Goal: Task Accomplishment & Management: Complete application form

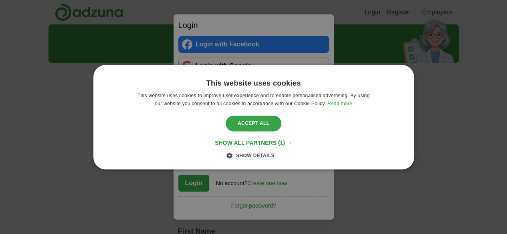
click at [255, 116] on div "Accept all" at bounding box center [254, 123] width 56 height 15
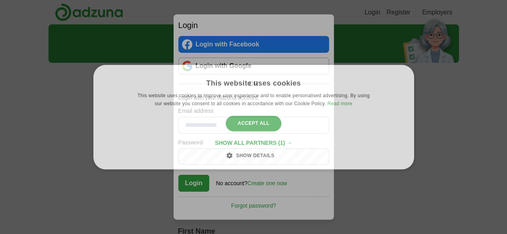
click at [255, 116] on div "Accept all" at bounding box center [254, 123] width 56 height 15
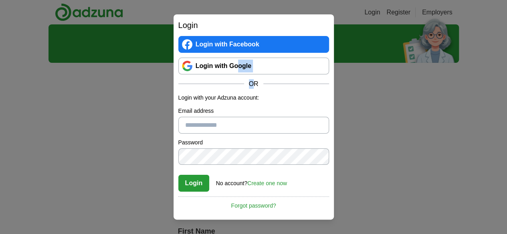
drag, startPoint x: 251, startPoint y: 75, endPoint x: 237, endPoint y: 67, distance: 16.2
click at [237, 67] on div "Login with Facebook Login with Google OR" at bounding box center [253, 62] width 151 height 53
click at [237, 67] on link "Login with Google" at bounding box center [253, 66] width 151 height 17
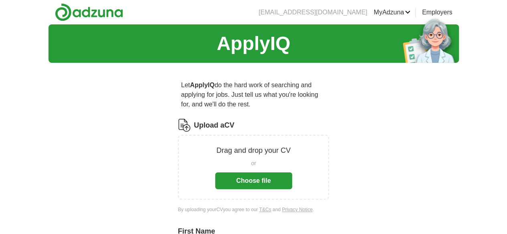
click at [249, 173] on button "Choose file" at bounding box center [253, 181] width 77 height 17
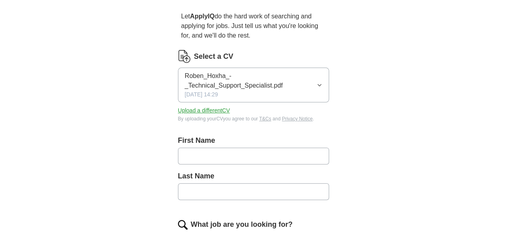
scroll to position [85, 0]
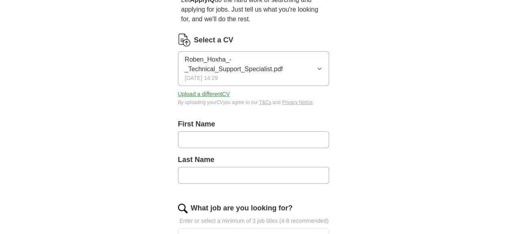
click at [225, 119] on label "First Name" at bounding box center [254, 124] width 152 height 11
click at [196, 131] on input "text" at bounding box center [254, 139] width 152 height 17
type input "*****"
click at [178, 167] on input "text" at bounding box center [254, 175] width 152 height 17
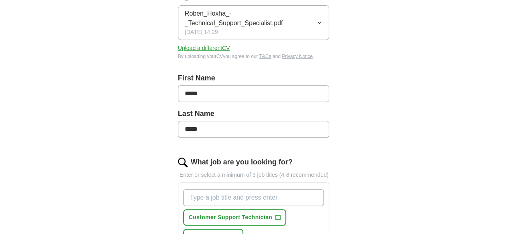
scroll to position [152, 0]
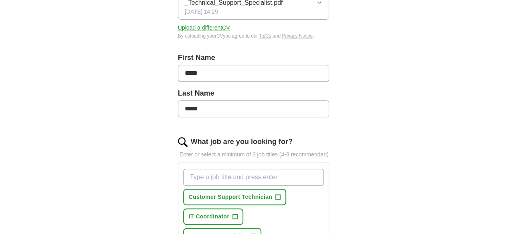
type input "*****"
click at [192, 169] on input "What job are you looking for?" at bounding box center [253, 177] width 141 height 17
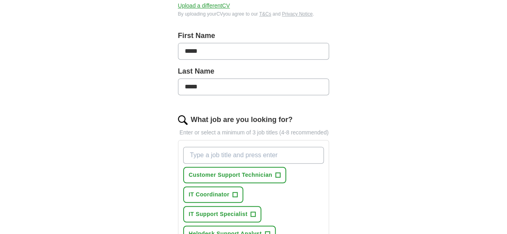
scroll to position [182, 0]
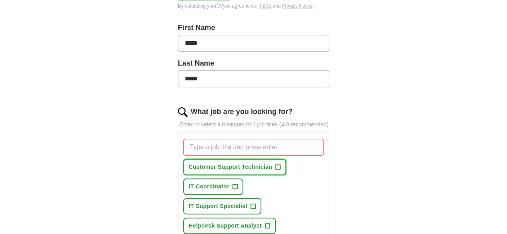
click at [276, 164] on span "+" at bounding box center [278, 167] width 5 height 6
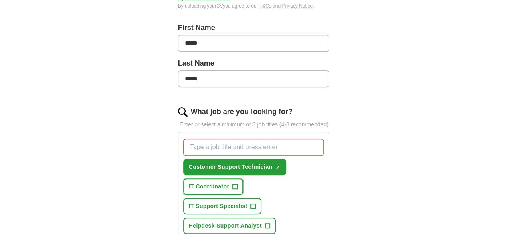
click at [243, 179] on button "IT Coordinator +" at bounding box center [213, 187] width 60 height 16
click at [276, 218] on button "Helpdesk Support Analyst +" at bounding box center [229, 226] width 93 height 16
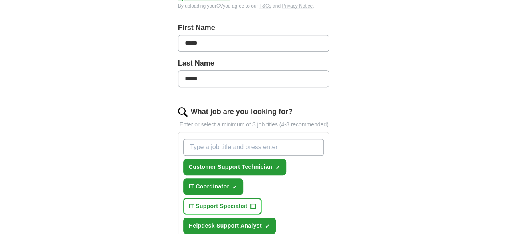
click at [238, 198] on button "IT Support Specialist +" at bounding box center [222, 206] width 79 height 16
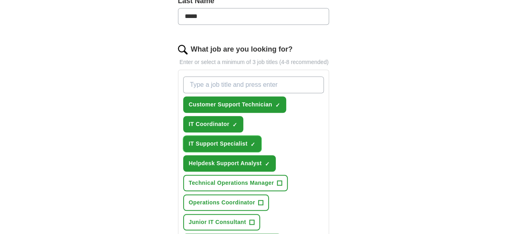
scroll to position [252, 0]
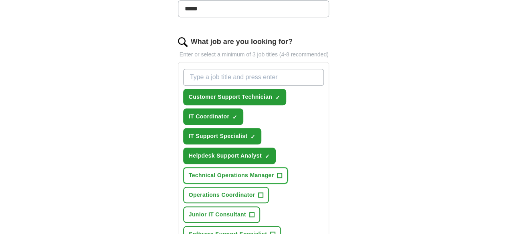
click at [235, 172] on span "Technical Operations Manager" at bounding box center [231, 176] width 85 height 8
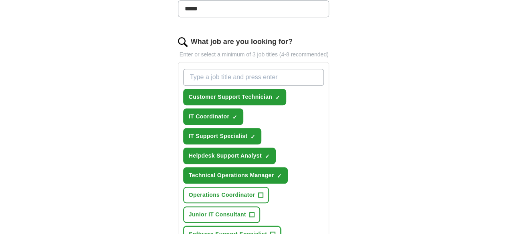
click at [208, 230] on span "Software Support Specialist" at bounding box center [228, 234] width 78 height 8
click at [238, 187] on button "Operations Coordinator +" at bounding box center [226, 195] width 86 height 16
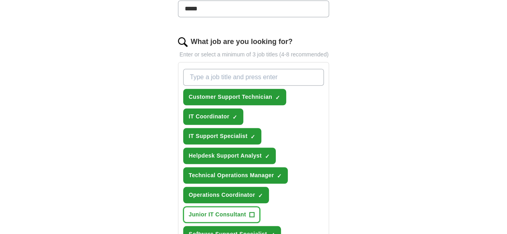
click at [260, 207] on button "Junior IT Consultant +" at bounding box center [221, 215] width 77 height 16
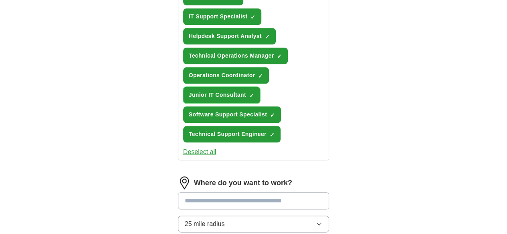
scroll to position [378, 0]
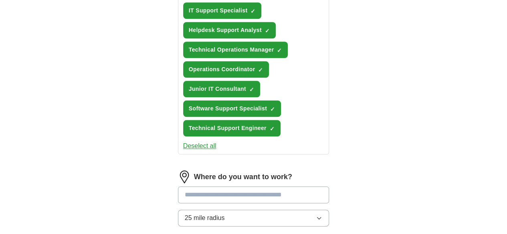
click at [231, 187] on input at bounding box center [254, 195] width 152 height 17
click at [199, 171] on div "Where do you want to work? 25 mile radius" at bounding box center [254, 202] width 152 height 63
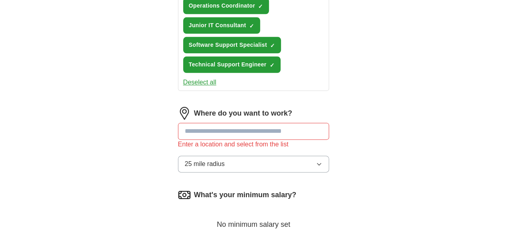
scroll to position [426, 0]
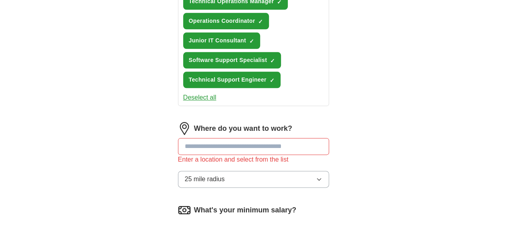
click at [214, 122] on div "Where do you want to work? Enter a location and select from the list 25 mile ra…" at bounding box center [254, 158] width 152 height 72
click at [250, 171] on button "25 mile radius" at bounding box center [254, 179] width 152 height 17
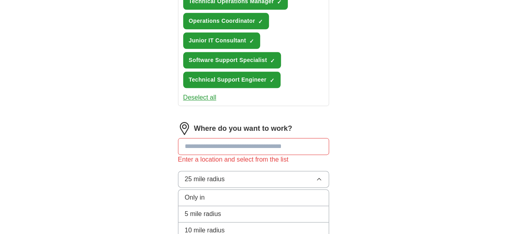
click at [244, 171] on button "25 mile radius" at bounding box center [254, 179] width 152 height 17
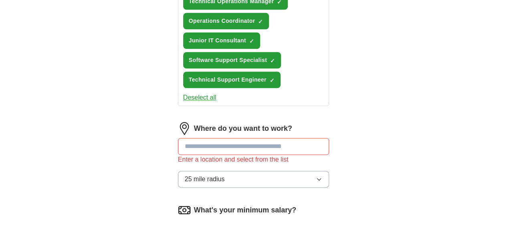
click at [214, 138] on input at bounding box center [254, 146] width 152 height 17
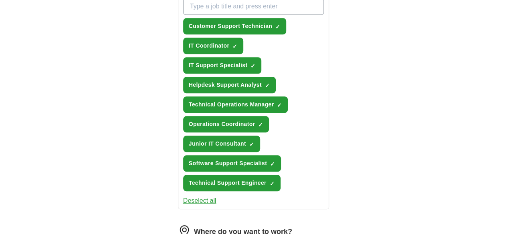
scroll to position [312, 0]
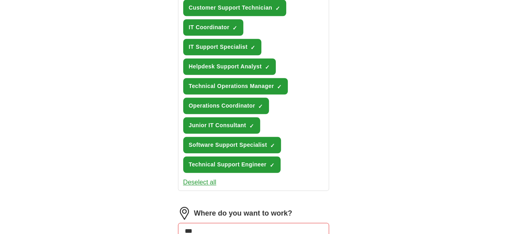
scroll to position [354, 0]
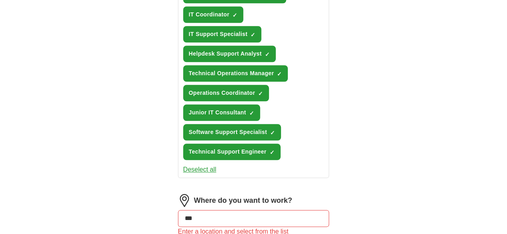
click at [201, 210] on input "***" at bounding box center [254, 218] width 152 height 17
type input "*"
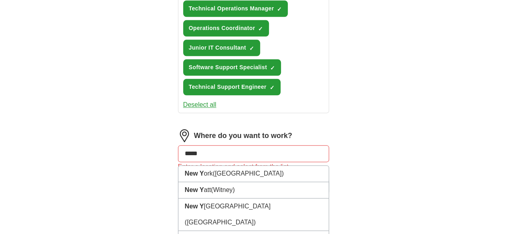
scroll to position [423, 0]
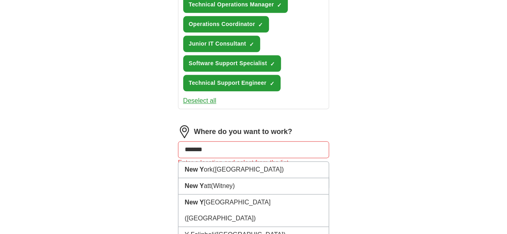
type input "********"
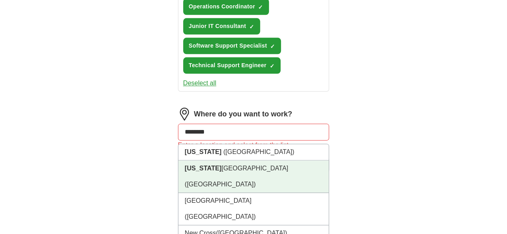
scroll to position [433, 0]
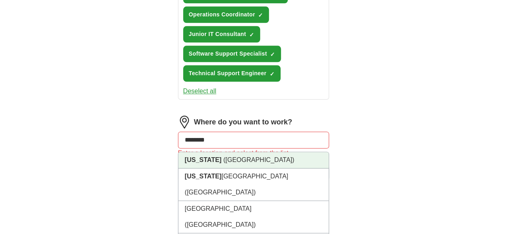
click at [214, 152] on li "New York (Lincoln)" at bounding box center [253, 160] width 151 height 16
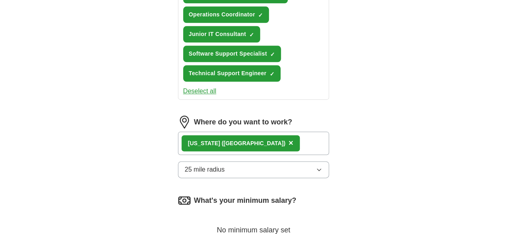
click at [222, 162] on button "25 mile radius" at bounding box center [254, 170] width 152 height 17
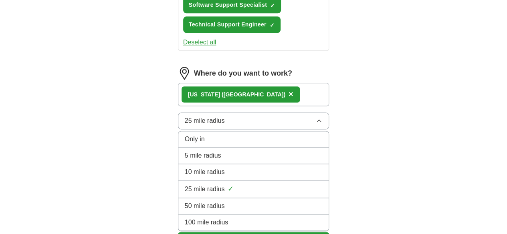
scroll to position [482, 0]
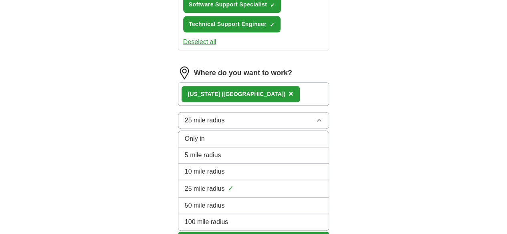
click at [197, 218] on span "100 mile radius" at bounding box center [207, 223] width 44 height 10
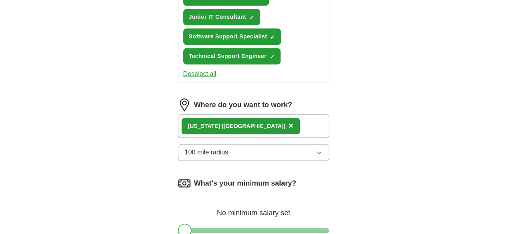
scroll to position [442, 0]
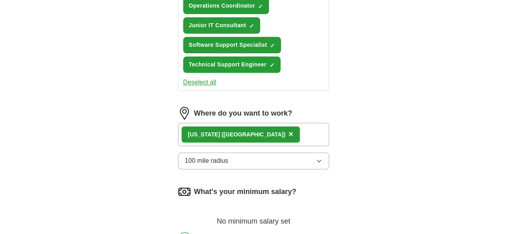
click at [248, 123] on div "New York (Lincoln) ×" at bounding box center [254, 134] width 152 height 23
click at [250, 123] on div "New York (Lincoln) ×" at bounding box center [254, 134] width 152 height 23
click at [222, 131] on span "(Lincoln)" at bounding box center [254, 134] width 64 height 6
click at [234, 127] on div "New York (Lincoln) ×" at bounding box center [241, 135] width 118 height 16
click at [289, 130] on span "×" at bounding box center [291, 134] width 5 height 9
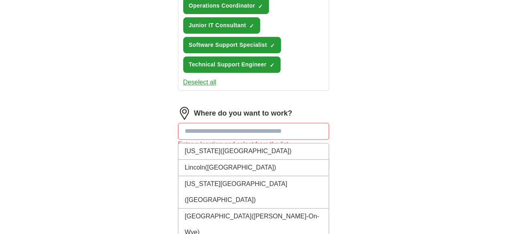
click at [211, 123] on input at bounding box center [254, 131] width 152 height 17
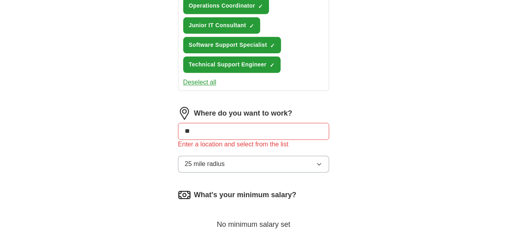
type input "*"
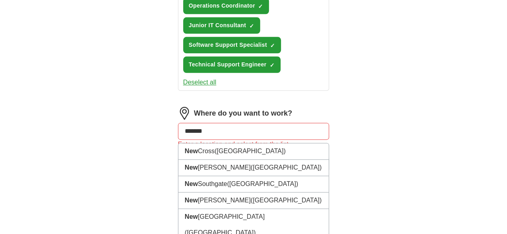
type input "********"
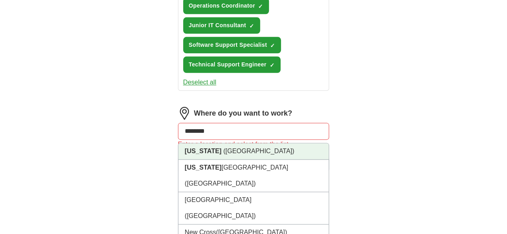
click at [223, 148] on span "(Lincoln)" at bounding box center [258, 151] width 71 height 7
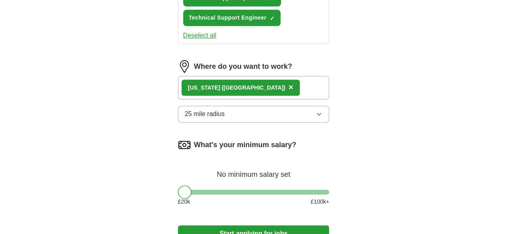
scroll to position [478, 0]
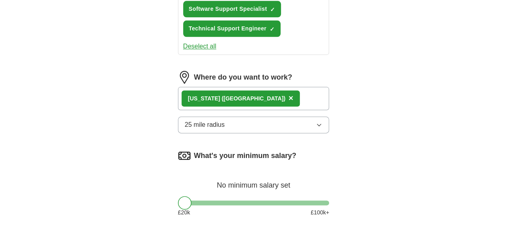
click at [212, 117] on button "25 mile radius" at bounding box center [254, 125] width 152 height 17
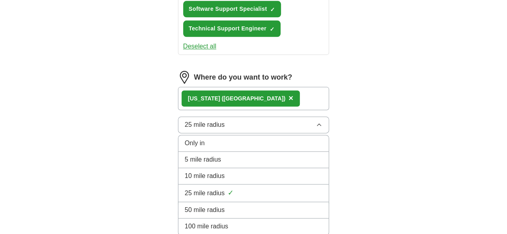
click at [178, 219] on li "100 mile radius" at bounding box center [253, 227] width 151 height 16
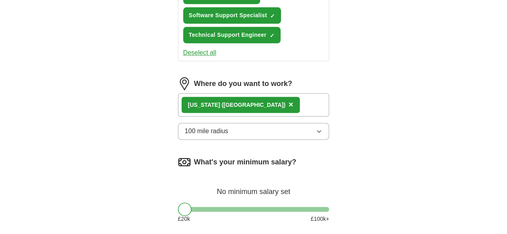
scroll to position [476, 0]
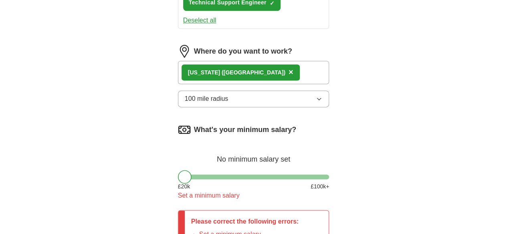
scroll to position [509, 0]
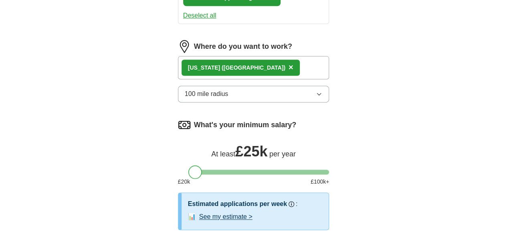
drag, startPoint x: 172, startPoint y: 94, endPoint x: 182, endPoint y: 94, distance: 10.0
click at [188, 166] on div at bounding box center [195, 173] width 14 height 14
click at [199, 212] on button "See my estimate >" at bounding box center [225, 217] width 53 height 10
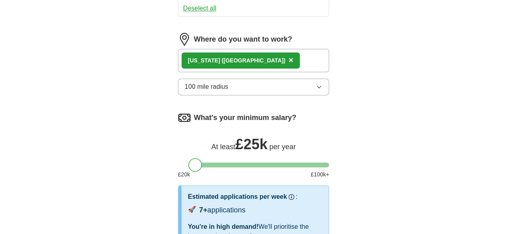
scroll to position [516, 0]
click at [188, 158] on div at bounding box center [195, 165] width 14 height 14
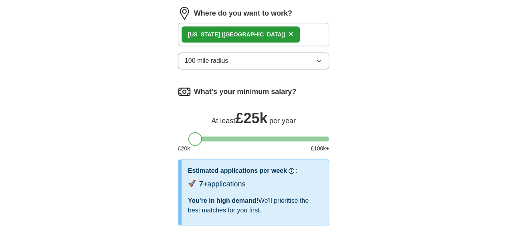
scroll to position [545, 0]
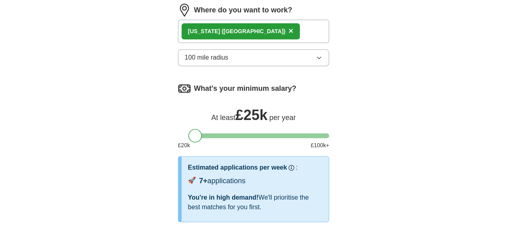
select select "**"
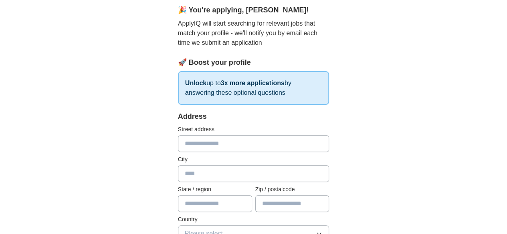
scroll to position [73, 0]
click at [200, 139] on input "text" at bounding box center [254, 143] width 152 height 17
type input "**********"
click at [184, 172] on input "text" at bounding box center [254, 173] width 152 height 17
type input "****"
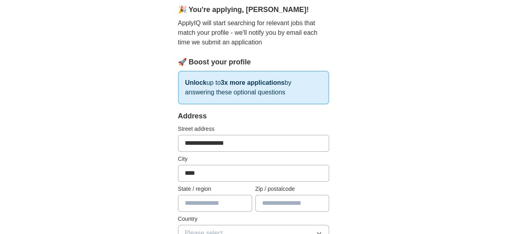
click at [180, 200] on input "text" at bounding box center [215, 203] width 74 height 17
type input "****"
click at [274, 205] on input "text" at bounding box center [292, 203] width 74 height 17
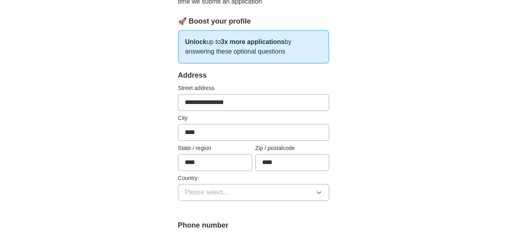
scroll to position [126, 0]
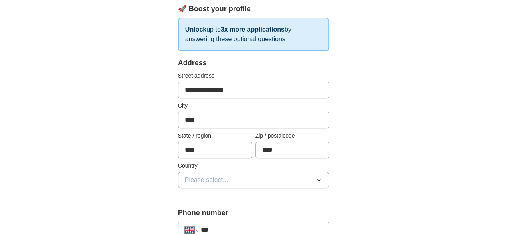
type input "****"
click at [197, 177] on span "Please select..." at bounding box center [207, 181] width 44 height 10
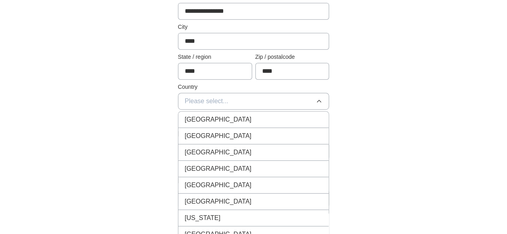
click at [185, 183] on span "Albania" at bounding box center [218, 186] width 67 height 10
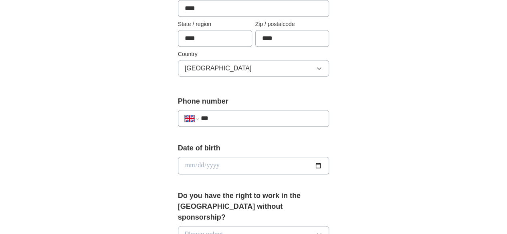
scroll to position [241, 0]
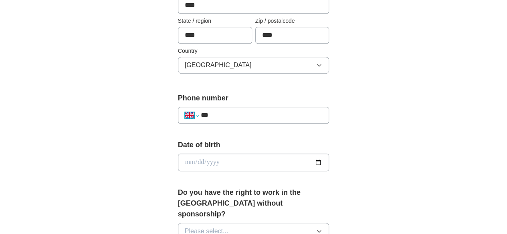
click at [185, 117] on select "**********" at bounding box center [192, 116] width 14 height 10
select select "**"
click at [185, 111] on select "**********" at bounding box center [192, 116] width 14 height 10
type input "**********"
click at [182, 174] on div "Date of birth" at bounding box center [254, 159] width 152 height 38
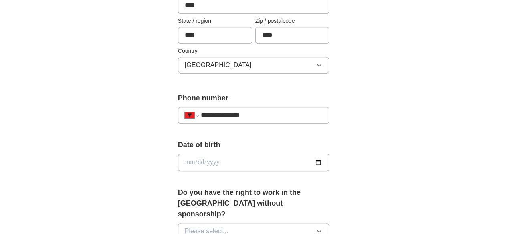
click at [206, 160] on input "date" at bounding box center [254, 163] width 152 height 18
type input "**********"
click at [206, 160] on input "**********" at bounding box center [254, 163] width 152 height 18
type input "**********"
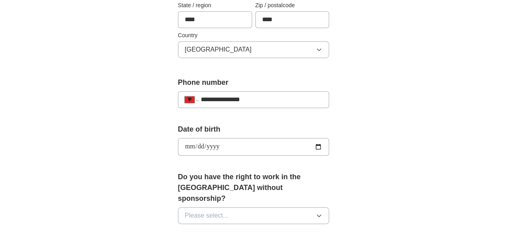
scroll to position [262, 0]
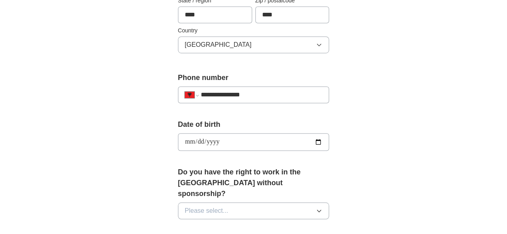
click at [247, 162] on form "**********" at bounding box center [254, 213] width 152 height 583
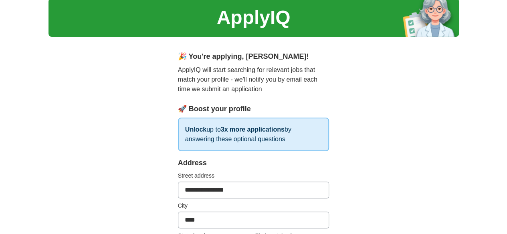
scroll to position [0, 0]
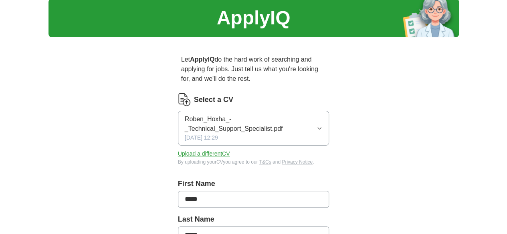
scroll to position [37, 0]
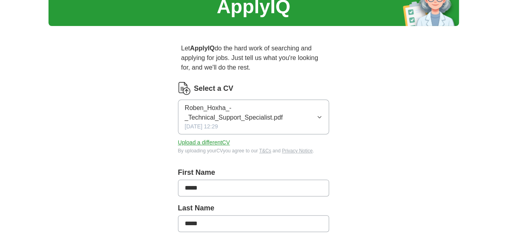
click at [290, 103] on span "Roben_Hoxha_-_Technical_Support_Specialist.pdf" at bounding box center [251, 112] width 132 height 19
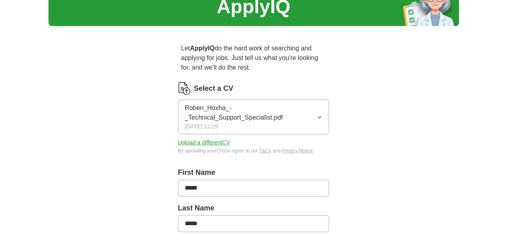
click at [195, 139] on button "Upload a different CV" at bounding box center [204, 143] width 52 height 8
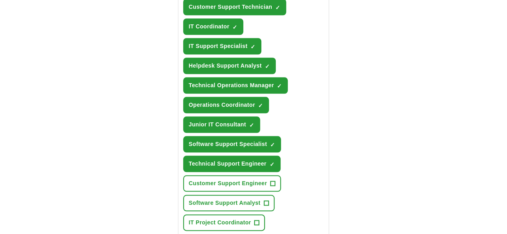
scroll to position [362, 0]
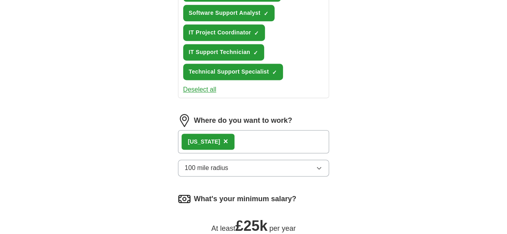
scroll to position [549, 0]
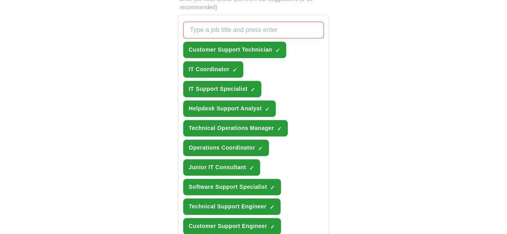
scroll to position [302, 0]
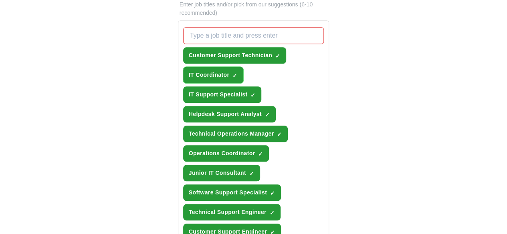
click at [0, 0] on span "×" at bounding box center [0, 0] width 0 height 0
click at [260, 165] on button "Junior IT Consultant ✓ ×" at bounding box center [221, 173] width 77 height 16
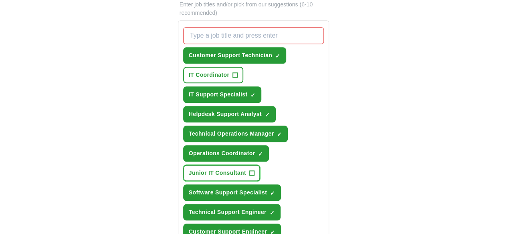
click at [246, 169] on span "Junior IT Consultant" at bounding box center [217, 173] width 57 height 8
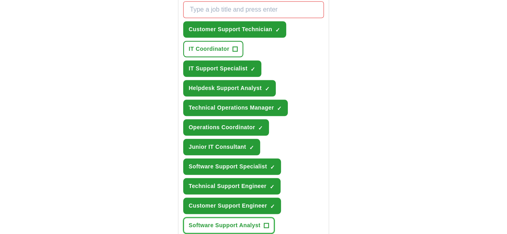
scroll to position [316, 0]
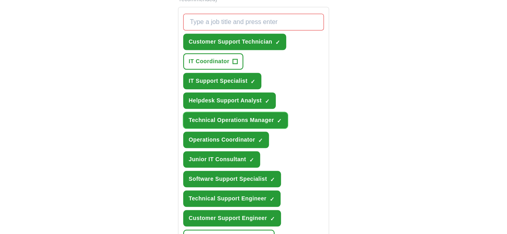
click at [253, 116] on span "Technical Operations Manager" at bounding box center [231, 120] width 85 height 8
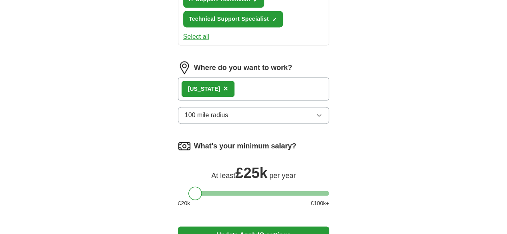
scroll to position [621, 0]
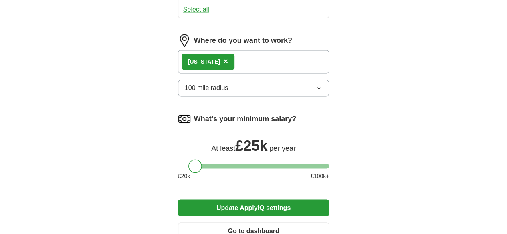
click at [315, 200] on button "Update ApplyIQ settings" at bounding box center [254, 208] width 152 height 17
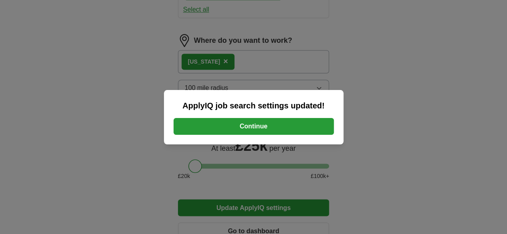
click at [266, 133] on button "Continue" at bounding box center [254, 126] width 160 height 17
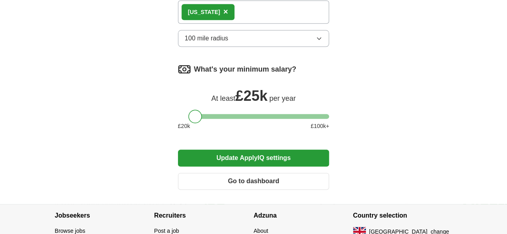
scroll to position [446, 0]
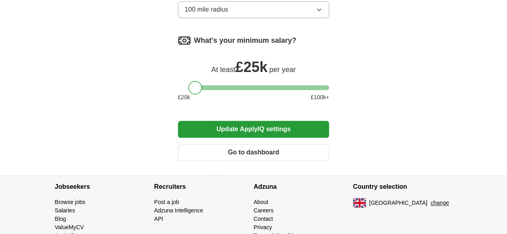
click at [283, 144] on button "Go to dashboard" at bounding box center [254, 152] width 152 height 17
